Goal: Transaction & Acquisition: Download file/media

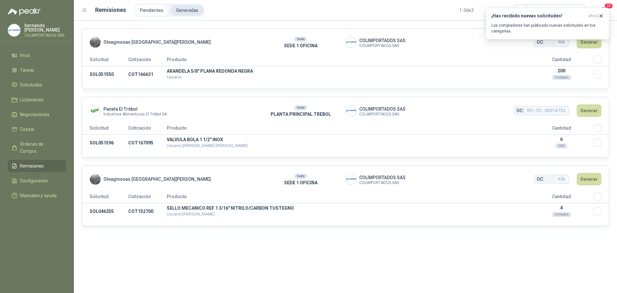
click at [191, 11] on li "Generadas" at bounding box center [187, 10] width 32 height 11
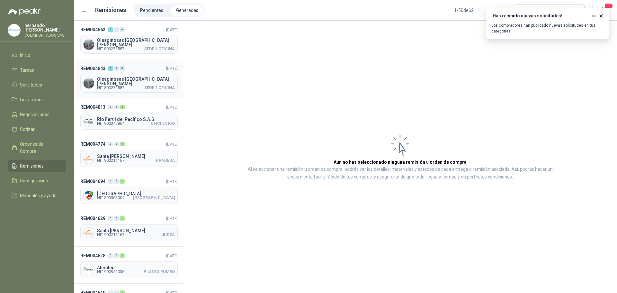
click at [143, 66] on header "REM004843 1 0 0 [DATE]" at bounding box center [128, 68] width 97 height 7
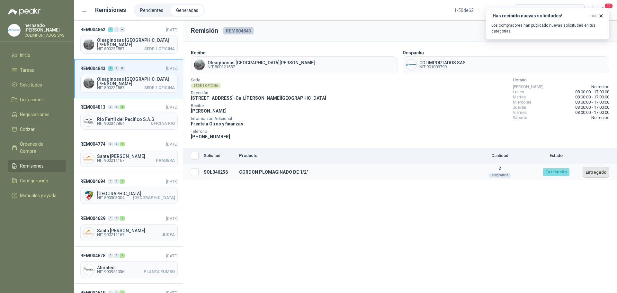
click at [596, 172] on button "Entregado" at bounding box center [596, 172] width 27 height 11
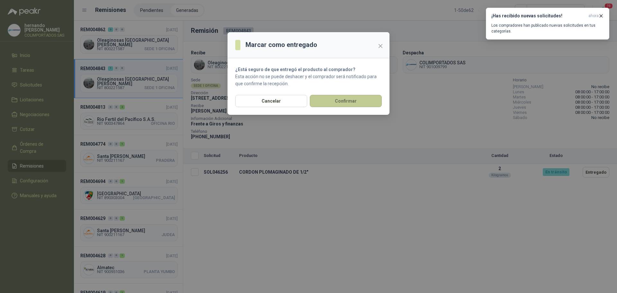
click at [357, 102] on button "Confirmar" at bounding box center [346, 101] width 72 height 12
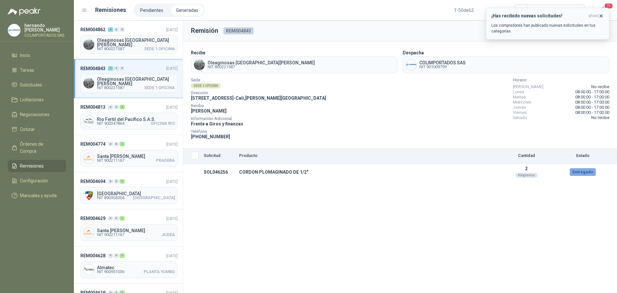
click at [602, 15] on icon "button" at bounding box center [601, 15] width 5 height 5
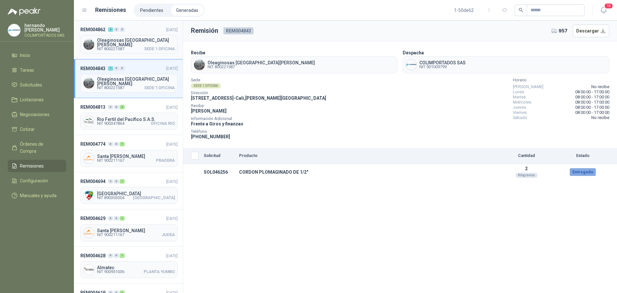
click at [136, 32] on header "REM004862 3 0 0 [DATE]" at bounding box center [128, 29] width 97 height 7
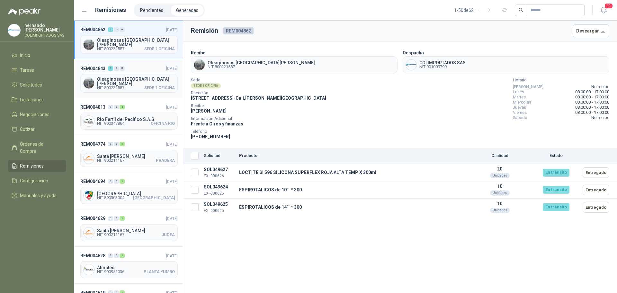
click at [146, 69] on header "REM004843 1 0 0 [DATE]" at bounding box center [128, 68] width 97 height 7
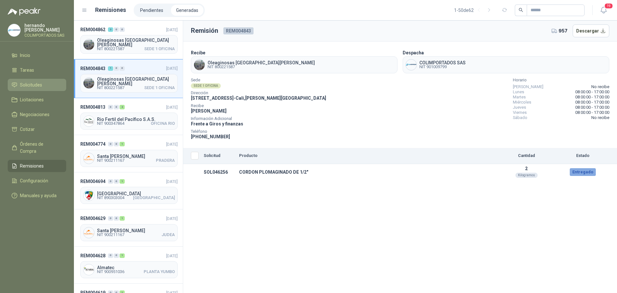
click at [37, 87] on span "Solicitudes" at bounding box center [31, 84] width 22 height 7
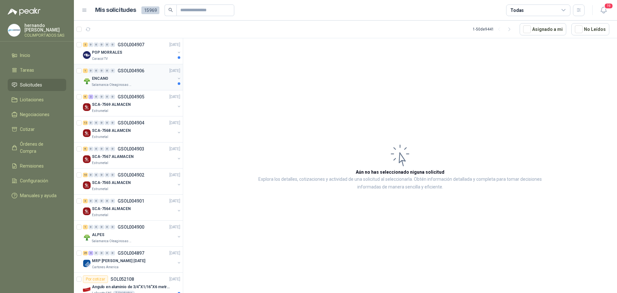
click at [153, 78] on div "ENCANO" at bounding box center [133, 79] width 83 height 8
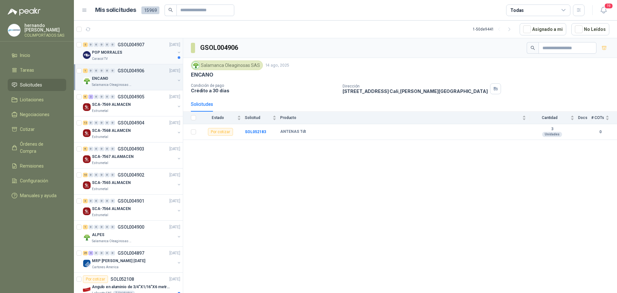
click at [144, 54] on div "POP MORRALES" at bounding box center [133, 53] width 83 height 8
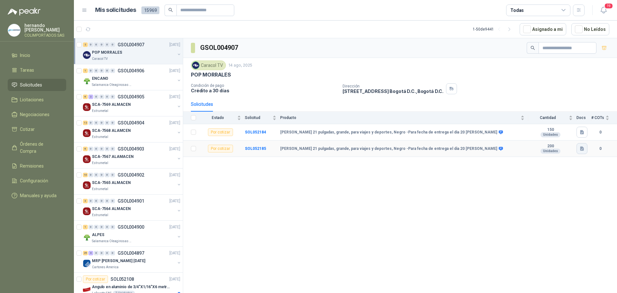
click at [583, 148] on icon "button" at bounding box center [582, 149] width 4 height 4
click at [566, 132] on button "MORRAL.docx" at bounding box center [565, 134] width 35 height 7
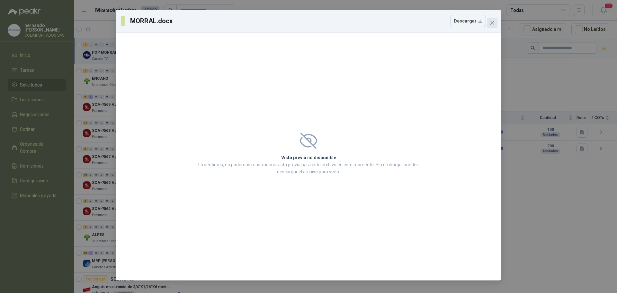
click at [492, 23] on icon "close" at bounding box center [493, 23] width 4 height 4
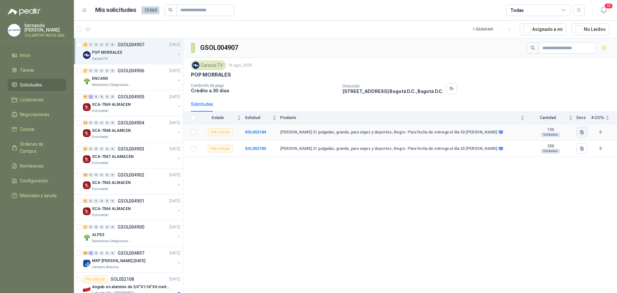
click at [583, 131] on icon "button" at bounding box center [582, 132] width 4 height 4
click at [566, 116] on button "MORRAL.docx" at bounding box center [565, 118] width 35 height 7
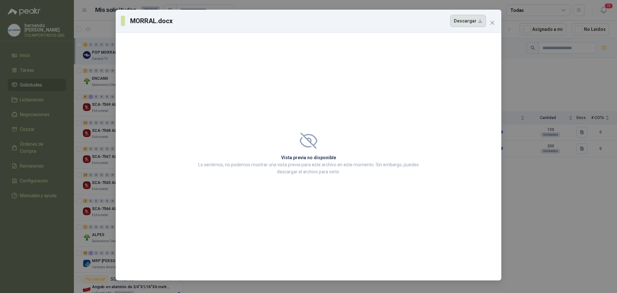
click at [471, 21] on button "Descargar" at bounding box center [468, 21] width 36 height 12
click at [494, 23] on icon "close" at bounding box center [492, 22] width 5 height 5
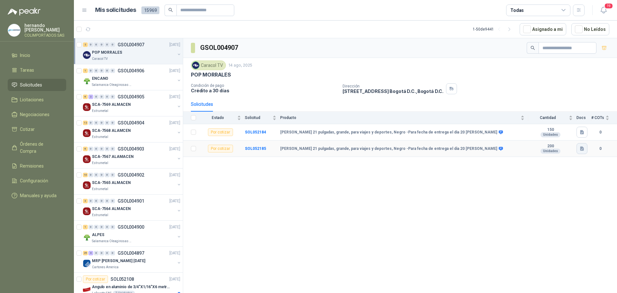
click at [584, 148] on icon "button" at bounding box center [582, 149] width 4 height 4
click at [568, 135] on button "MORRAL.docx" at bounding box center [565, 134] width 35 height 7
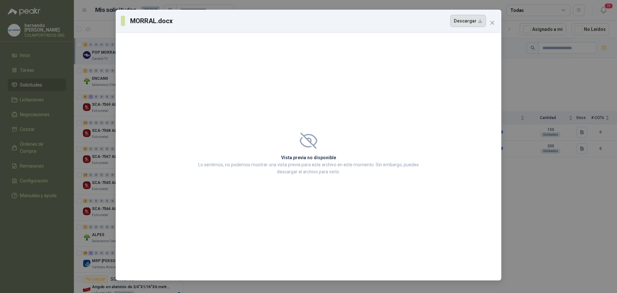
click at [466, 18] on button "Descargar" at bounding box center [468, 21] width 36 height 12
click at [494, 22] on icon "close" at bounding box center [493, 23] width 4 height 4
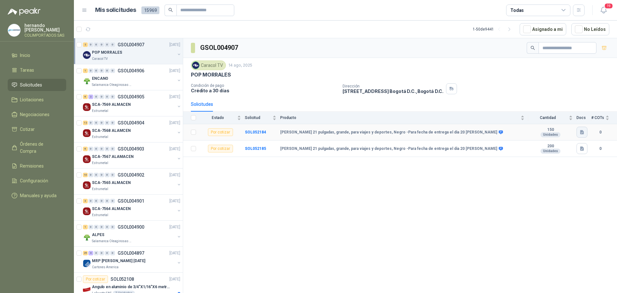
click at [584, 132] on icon "button" at bounding box center [582, 132] width 5 height 5
click at [585, 148] on icon "button" at bounding box center [582, 148] width 5 height 5
click at [492, 181] on div "GSOL004907 Caracol TV 14 ago, 2025 POP MORRALES Condición de pago Crédito a 30 …" at bounding box center [400, 166] width 434 height 257
